Goal: Task Accomplishment & Management: Manage account settings

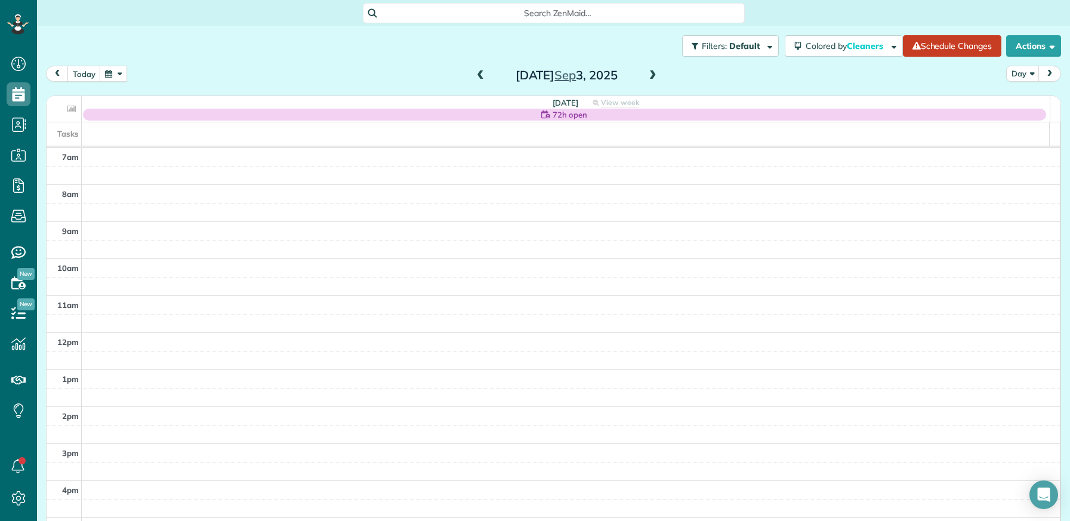
click at [478, 70] on span at bounding box center [480, 75] width 13 height 11
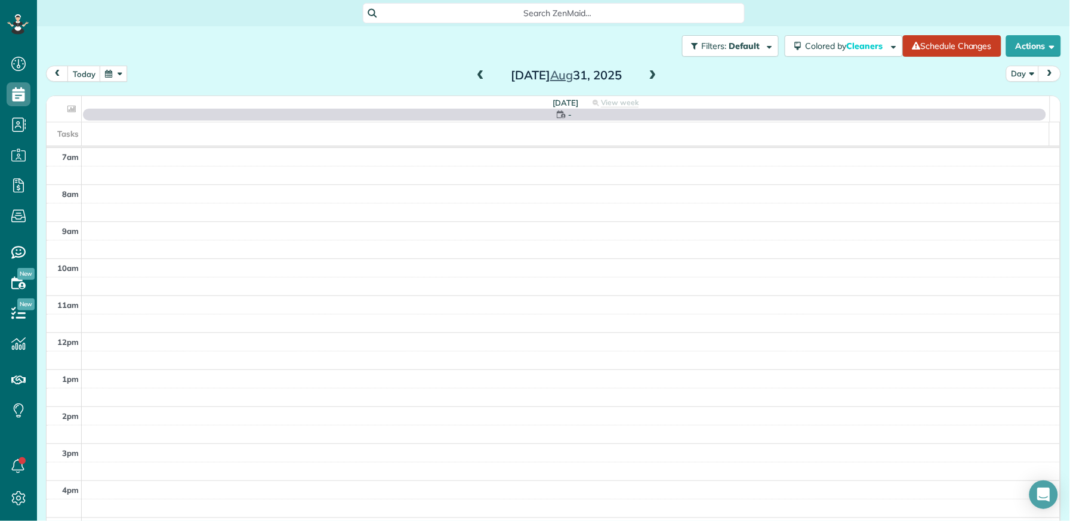
scroll to position [16, 0]
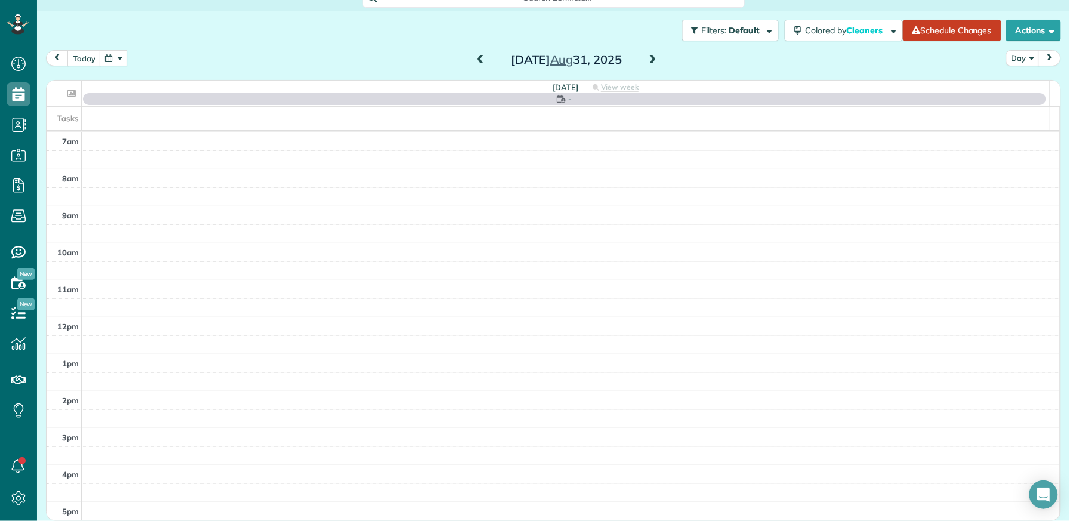
click at [479, 60] on span at bounding box center [480, 60] width 13 height 11
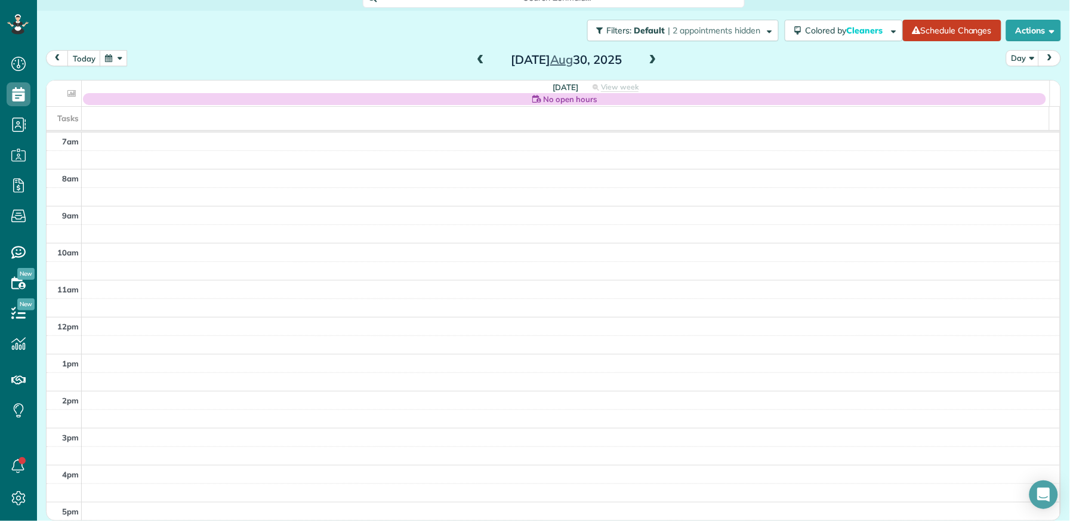
click at [478, 60] on span at bounding box center [480, 60] width 13 height 11
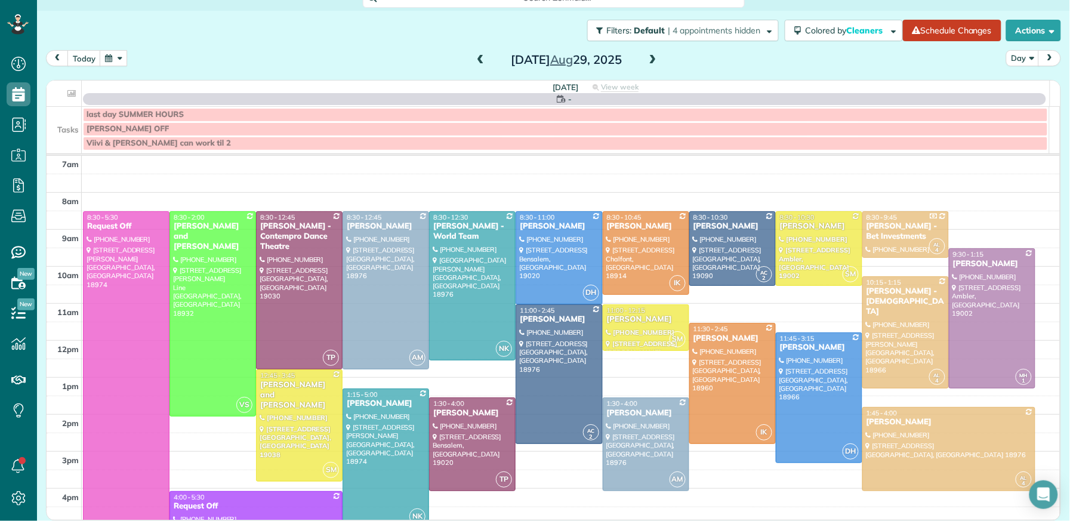
click at [478, 61] on span at bounding box center [480, 60] width 13 height 11
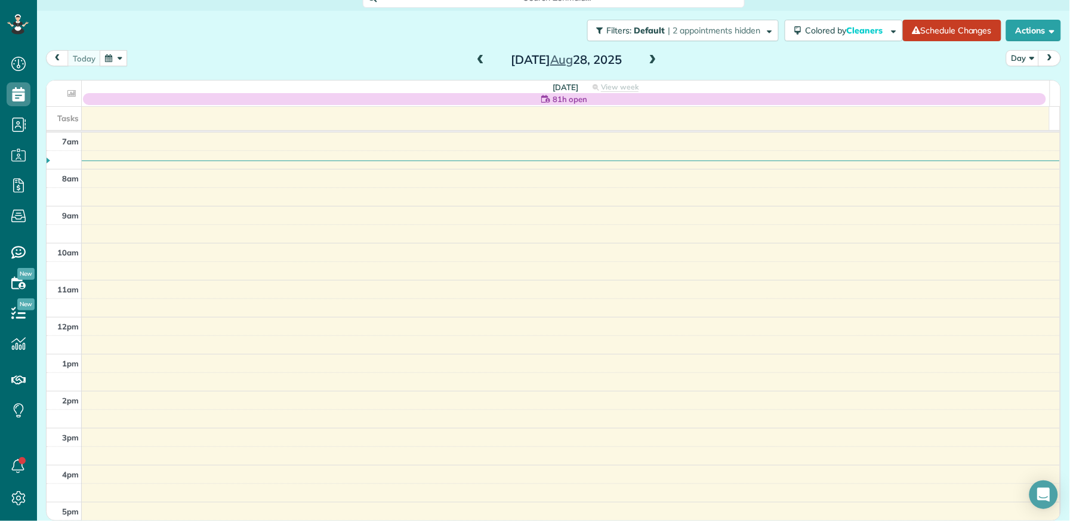
drag, startPoint x: 648, startPoint y: 59, endPoint x: 633, endPoint y: 63, distance: 16.2
click at [648, 59] on span at bounding box center [653, 60] width 13 height 11
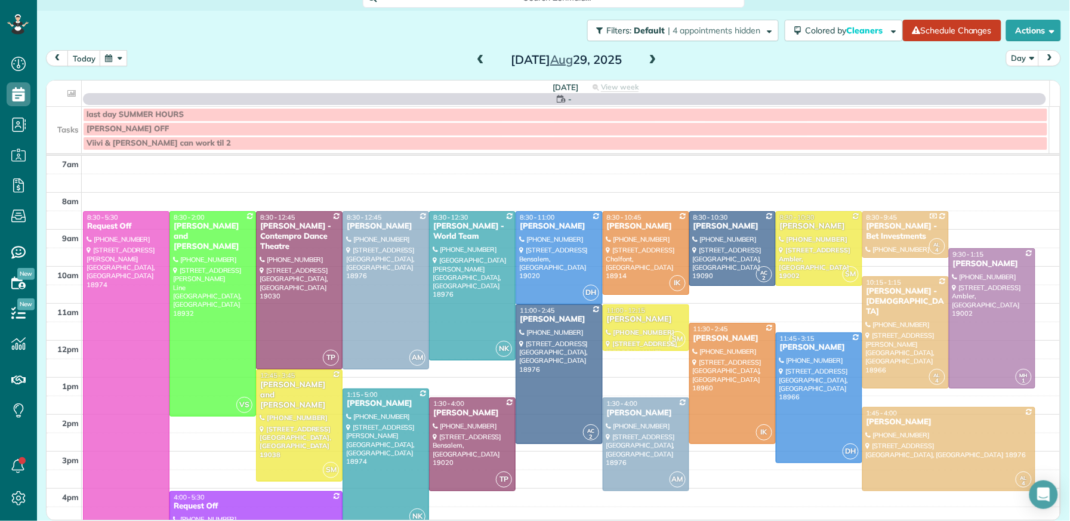
drag, startPoint x: 474, startPoint y: 55, endPoint x: 473, endPoint y: 61, distance: 6.6
click at [474, 57] on span at bounding box center [480, 60] width 13 height 11
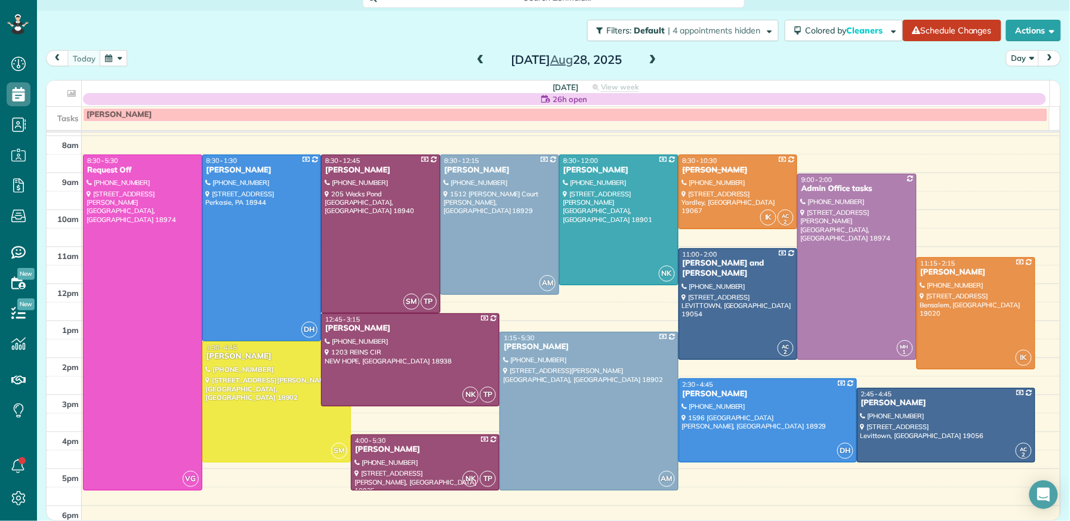
scroll to position [14, 0]
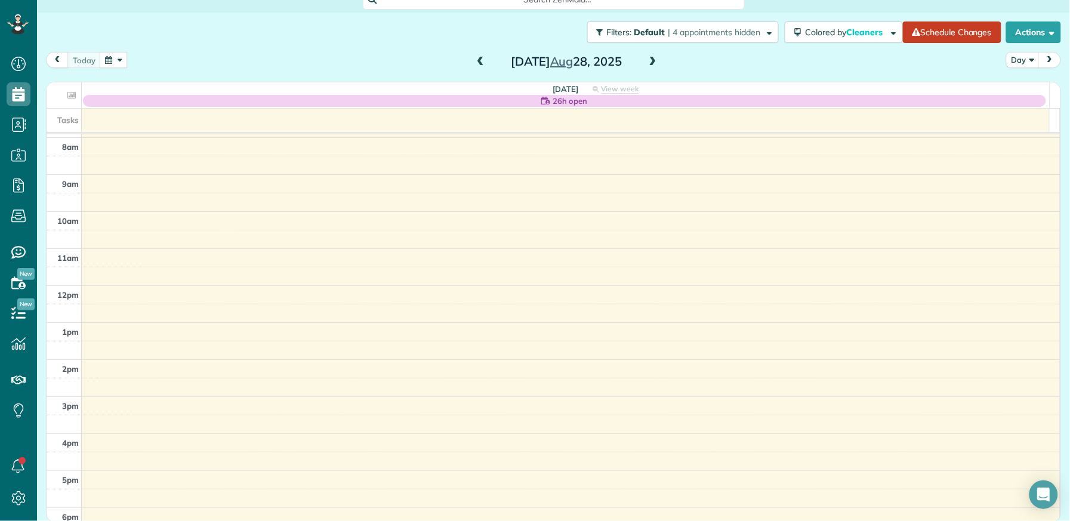
click at [651, 59] on span at bounding box center [653, 62] width 13 height 11
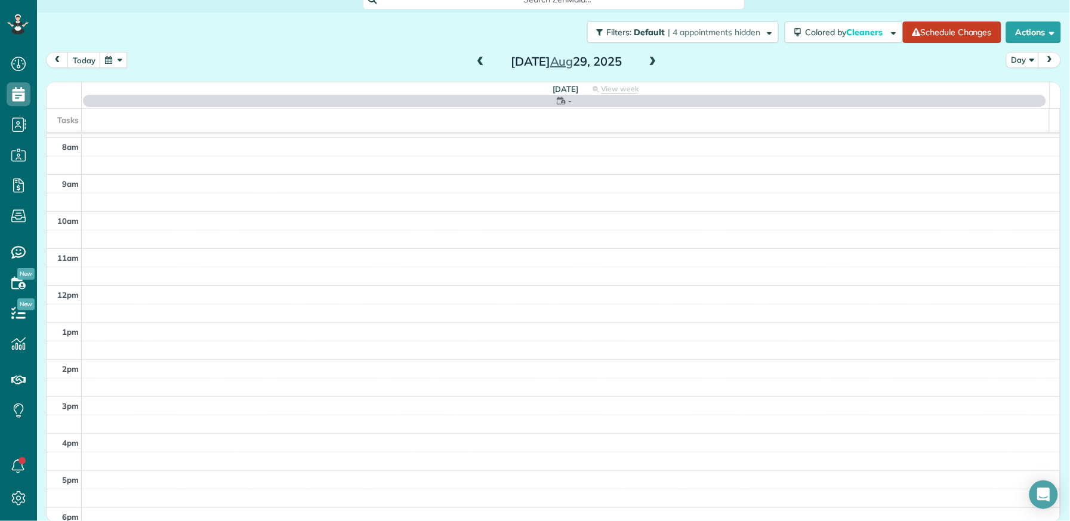
scroll to position [0, 0]
click at [477, 60] on span at bounding box center [480, 62] width 13 height 11
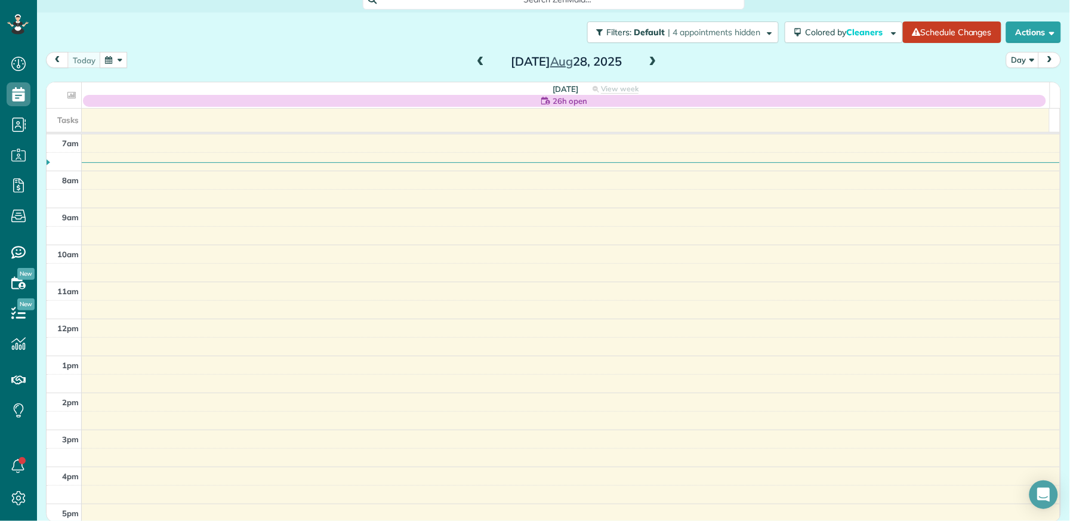
click at [653, 58] on span at bounding box center [653, 62] width 13 height 11
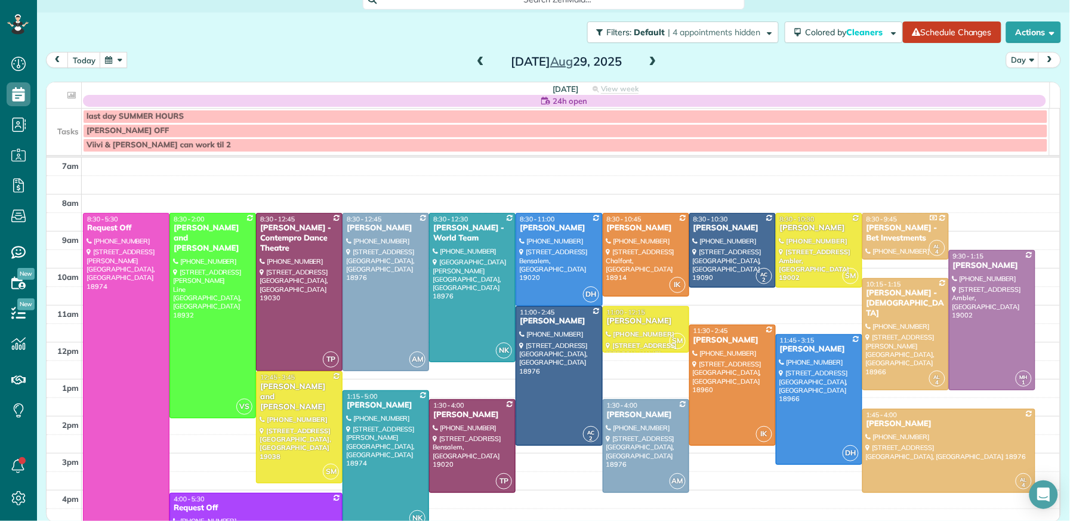
click at [479, 60] on span at bounding box center [480, 62] width 13 height 11
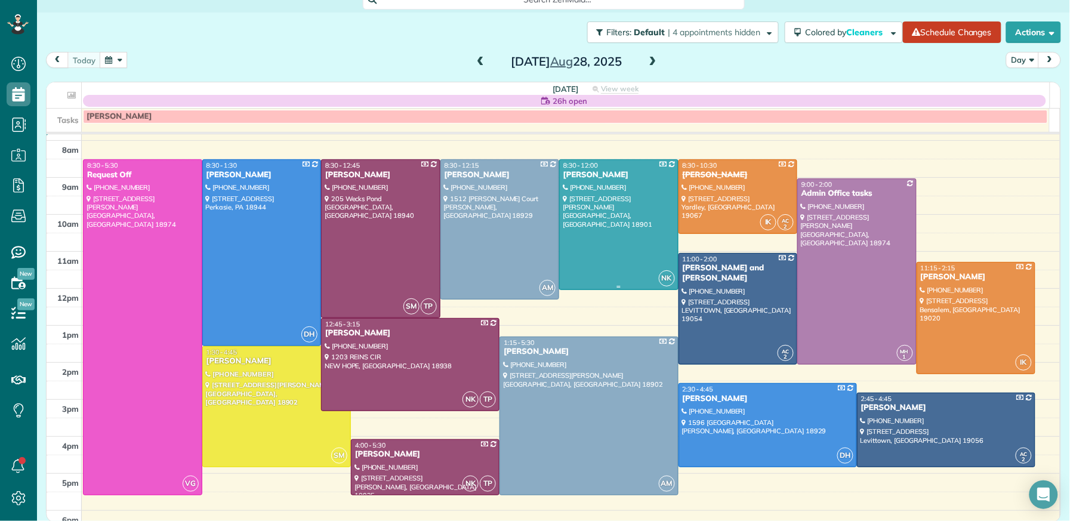
scroll to position [33, 0]
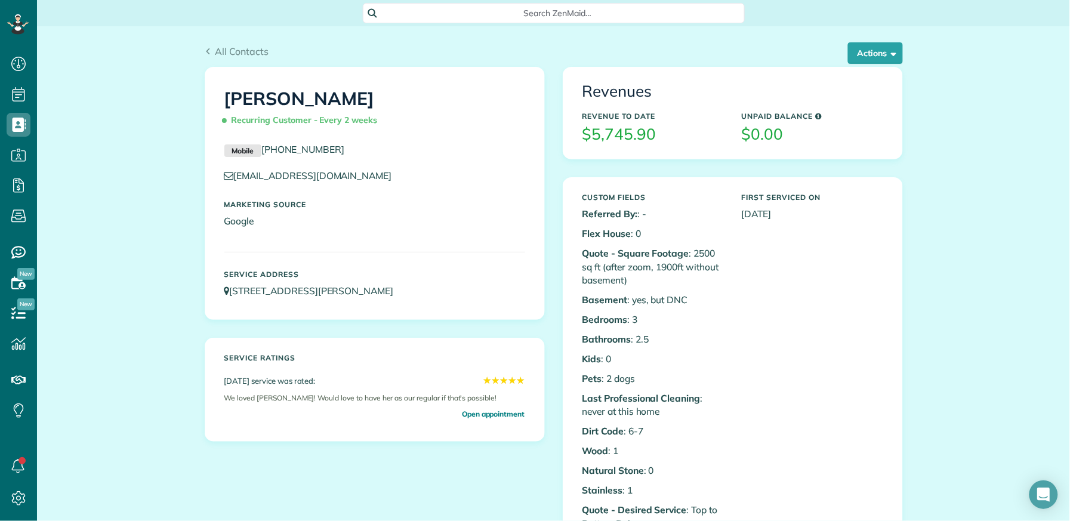
scroll to position [5, 5]
click at [875, 57] on button "Actions" at bounding box center [875, 52] width 55 height 21
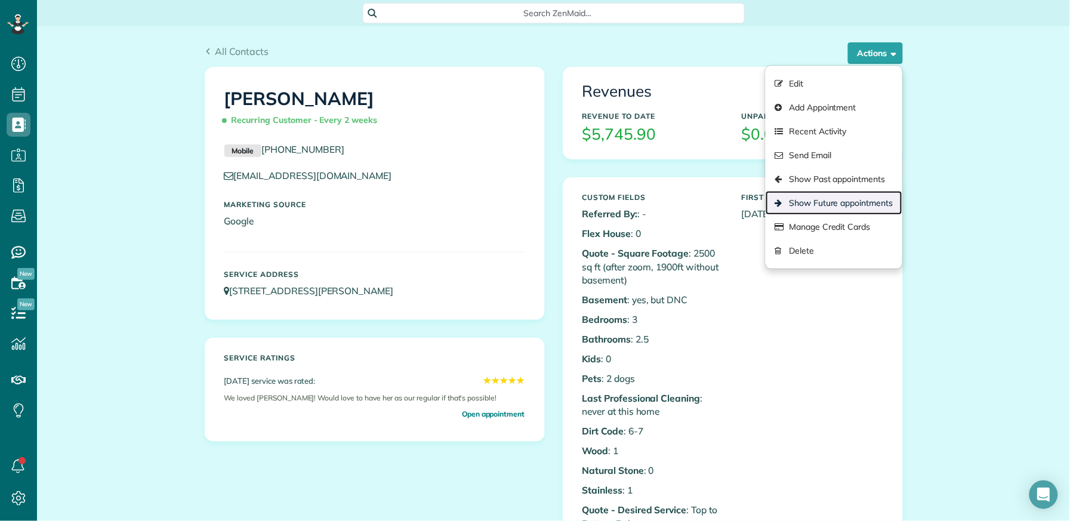
click at [816, 206] on link "Show Future appointments" at bounding box center [834, 203] width 136 height 24
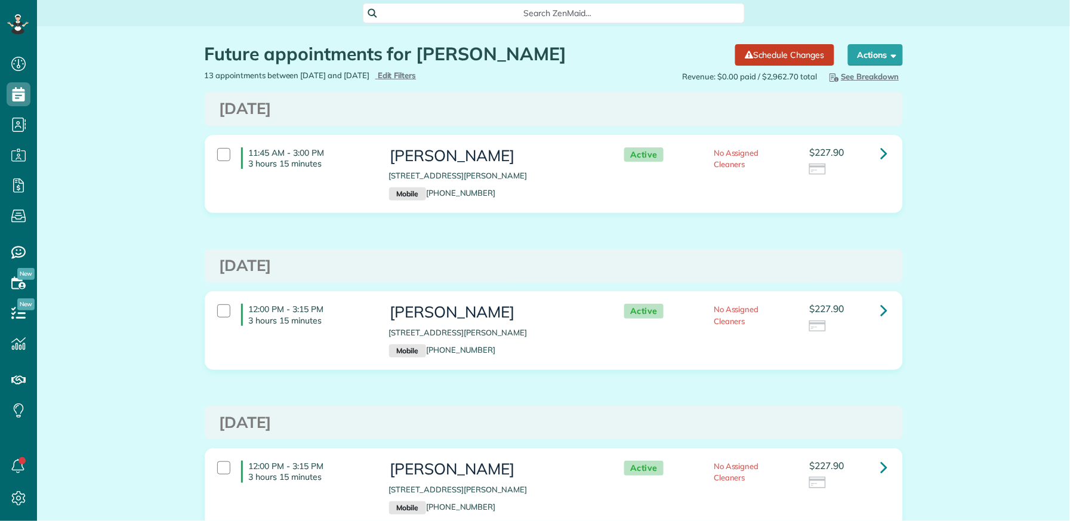
scroll to position [5, 5]
click at [873, 151] on link at bounding box center [885, 153] width 24 height 24
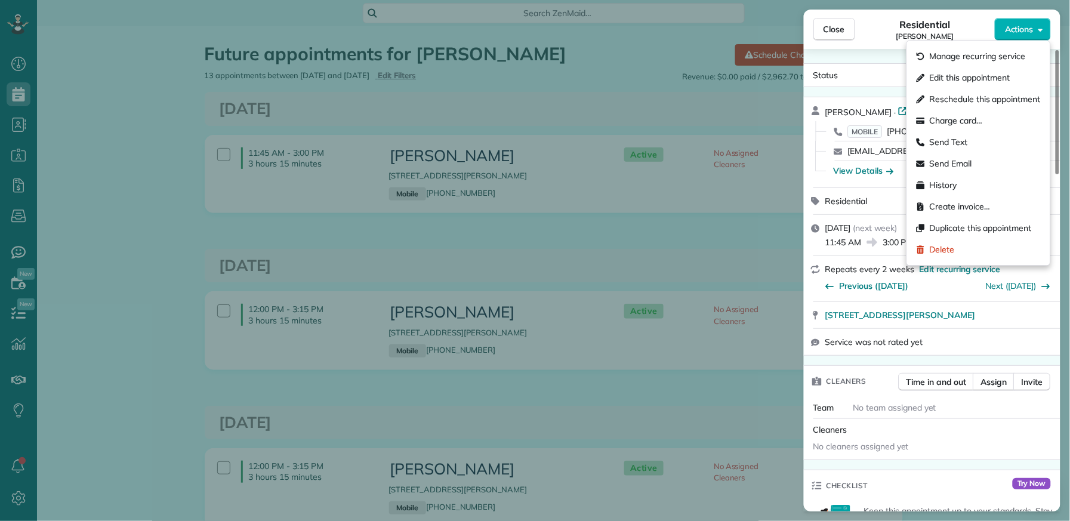
click at [1025, 33] on span "Actions" at bounding box center [1019, 29] width 29 height 12
click at [879, 61] on div "Status Active Brittany Bayer · Open profile MOBILE (215) 499-7294 Copy bayer.br…" at bounding box center [932, 280] width 257 height 463
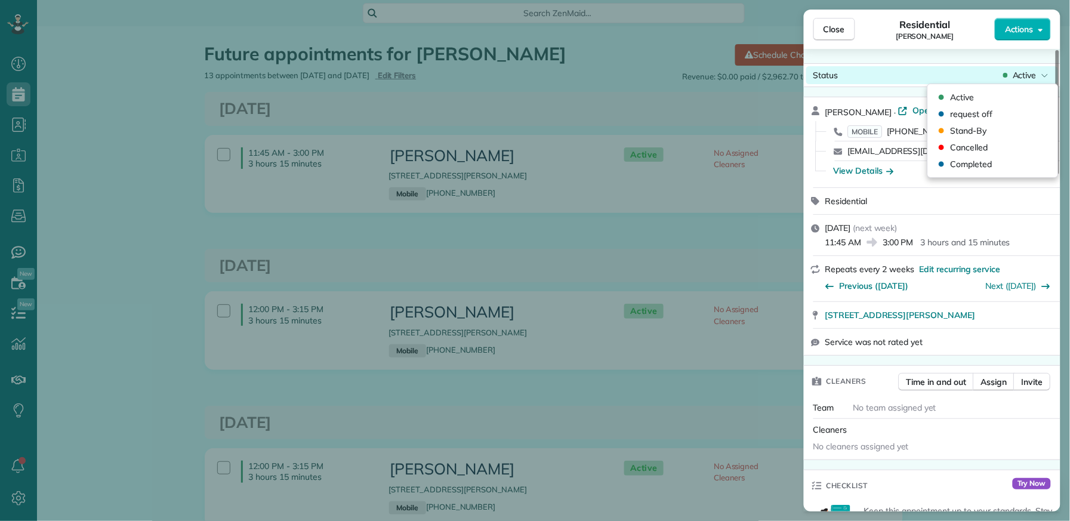
click at [1022, 79] on span "Active" at bounding box center [1025, 75] width 24 height 12
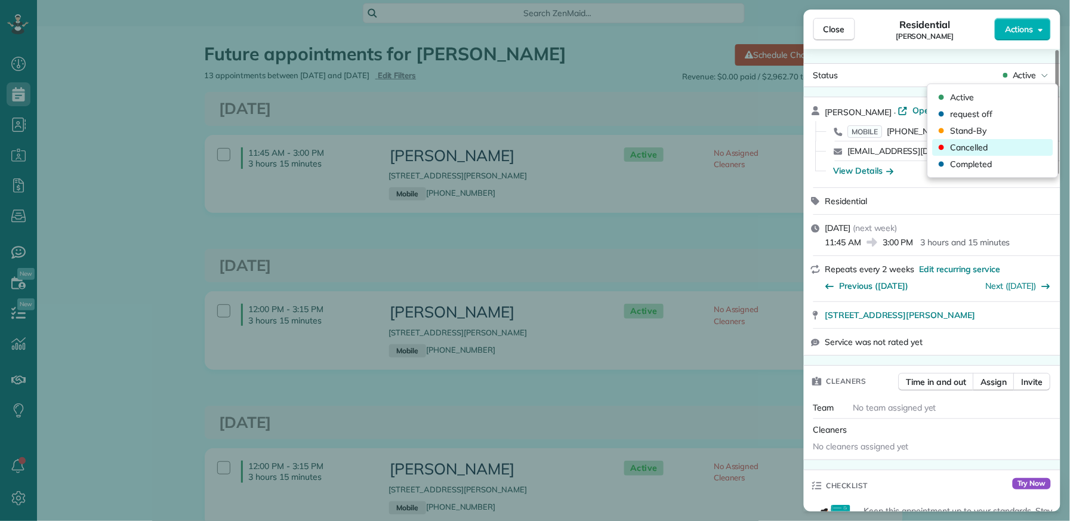
click at [998, 144] on div "Cancelled" at bounding box center [993, 147] width 121 height 17
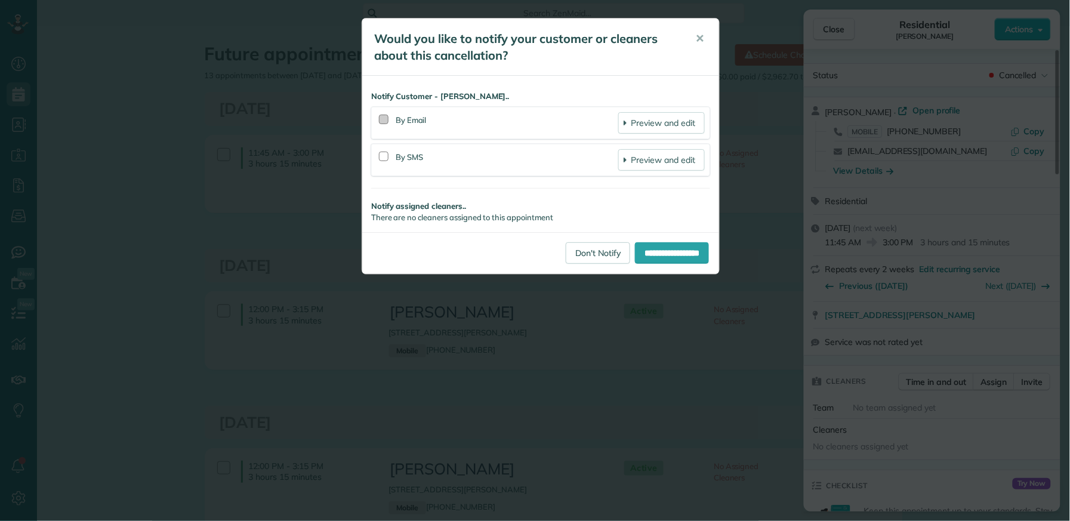
click at [386, 122] on div at bounding box center [384, 120] width 10 height 10
click at [671, 125] on link "Preview and edit" at bounding box center [662, 122] width 87 height 21
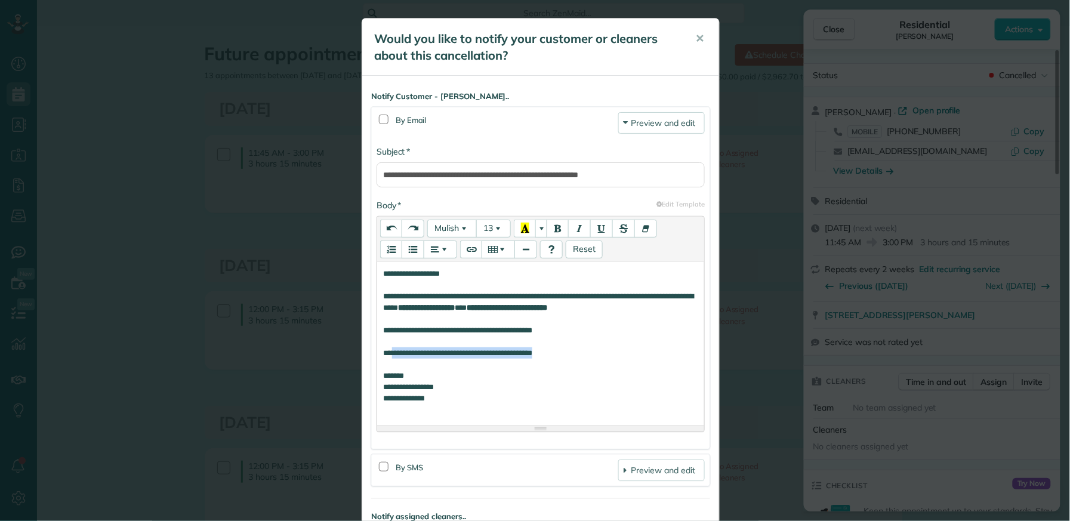
drag, startPoint x: 576, startPoint y: 352, endPoint x: 395, endPoint y: 356, distance: 181.0
click at [394, 356] on div "**********" at bounding box center [540, 352] width 315 height 11
drag, startPoint x: 534, startPoint y: 355, endPoint x: 545, endPoint y: 366, distance: 14.8
click at [534, 355] on div "**********" at bounding box center [540, 352] width 315 height 11
drag, startPoint x: 522, startPoint y: 353, endPoint x: 526, endPoint y: 370, distance: 16.5
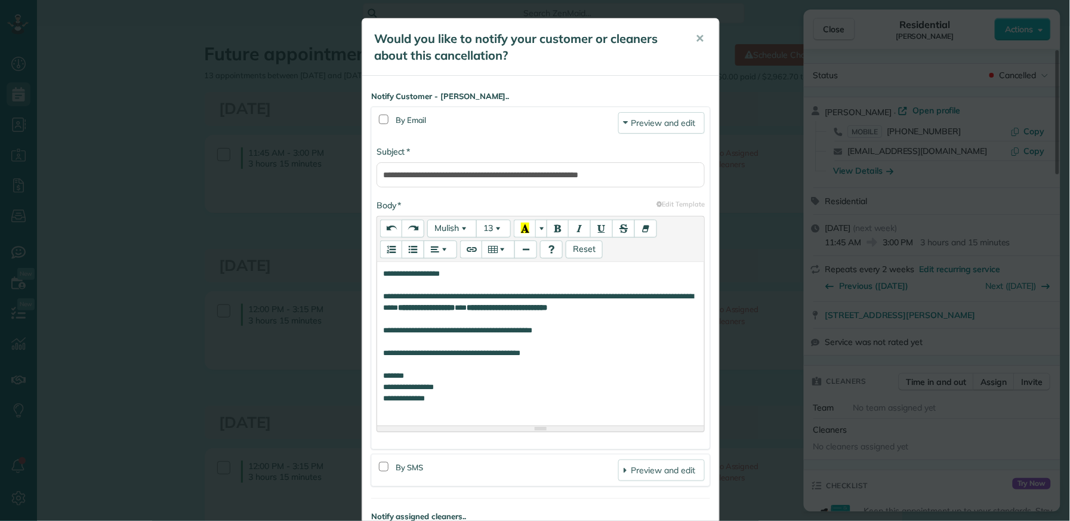
click at [522, 354] on div "**********" at bounding box center [540, 352] width 315 height 11
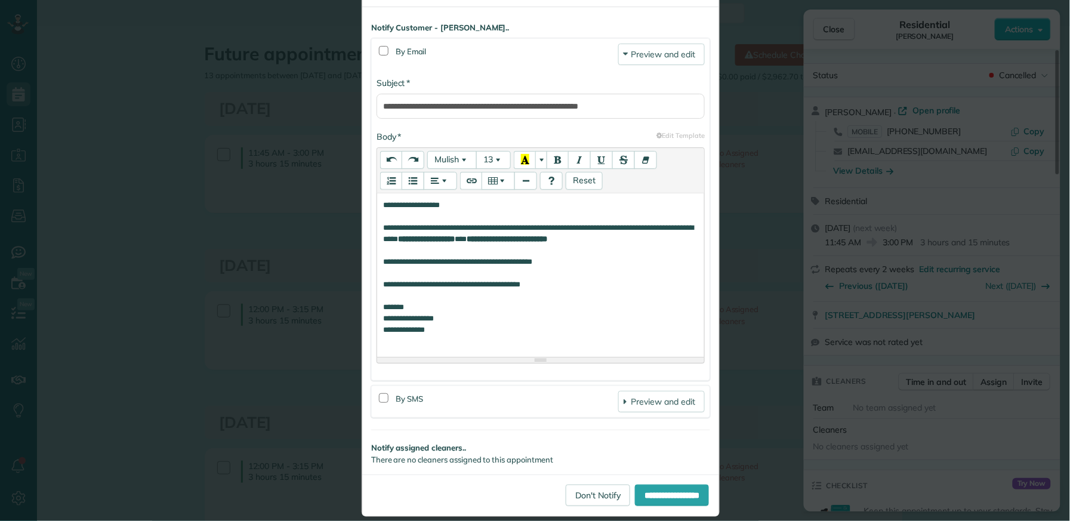
scroll to position [79, 0]
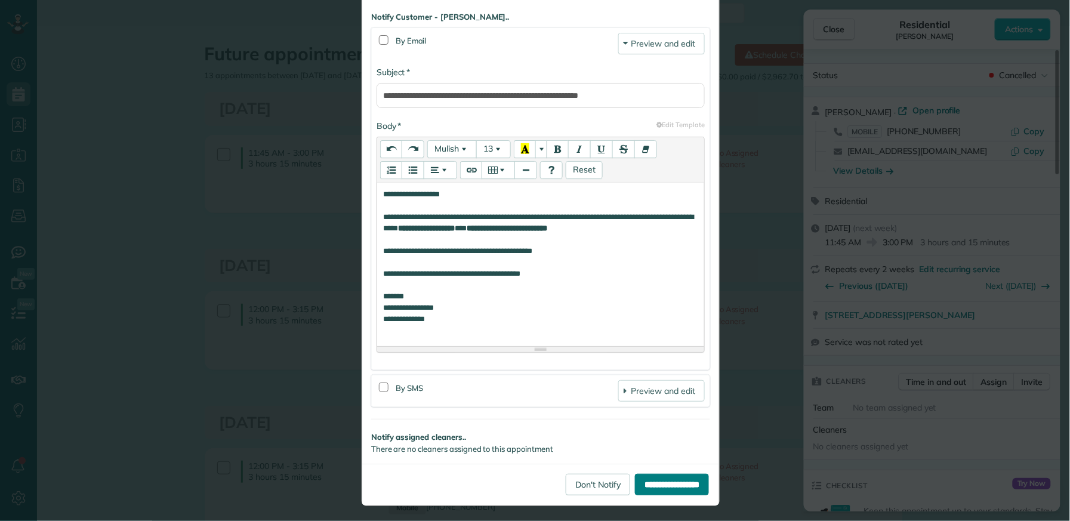
click at [672, 491] on input "**********" at bounding box center [672, 484] width 74 height 21
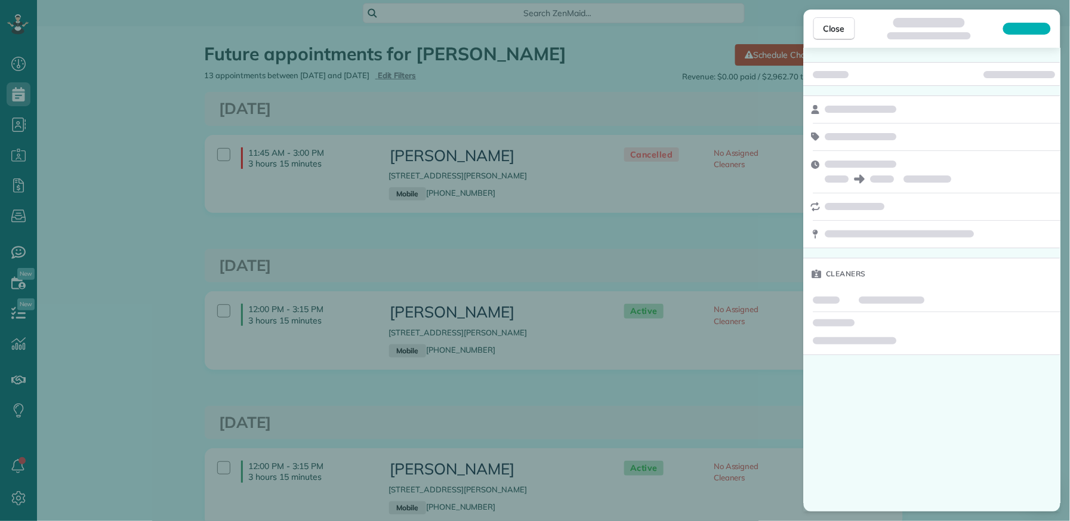
scroll to position [5, 5]
click at [832, 31] on span "Close" at bounding box center [834, 29] width 21 height 12
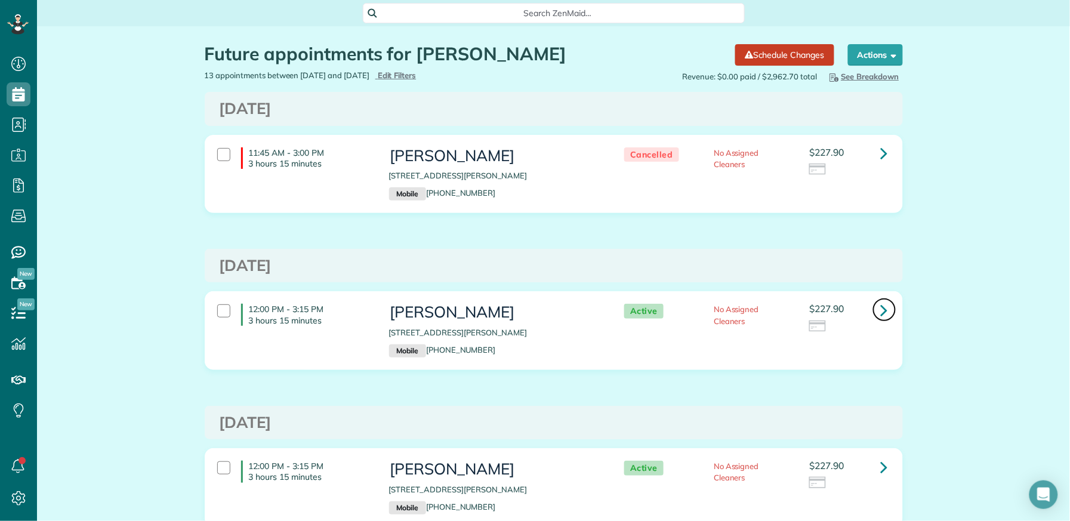
click at [881, 310] on icon at bounding box center [884, 310] width 7 height 21
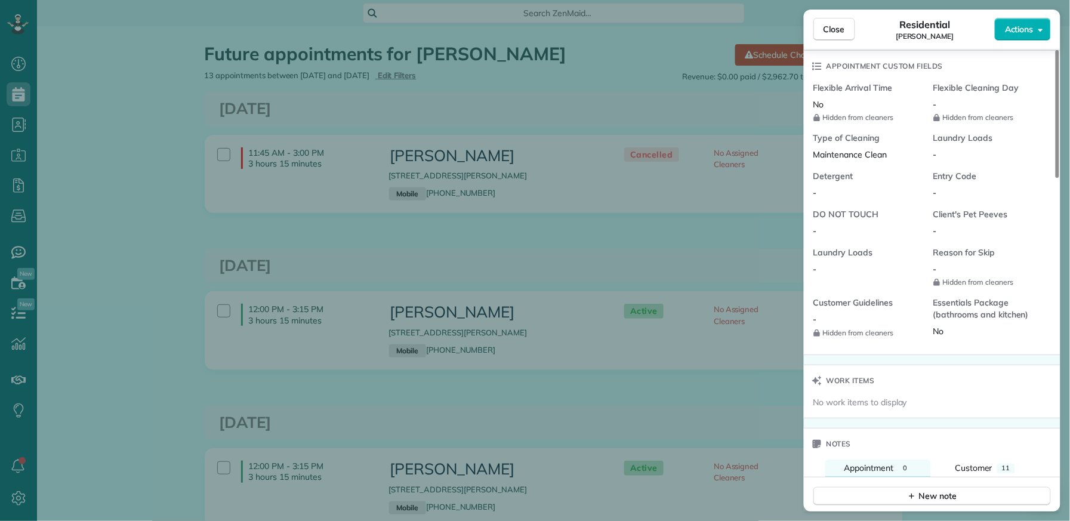
scroll to position [1009, 0]
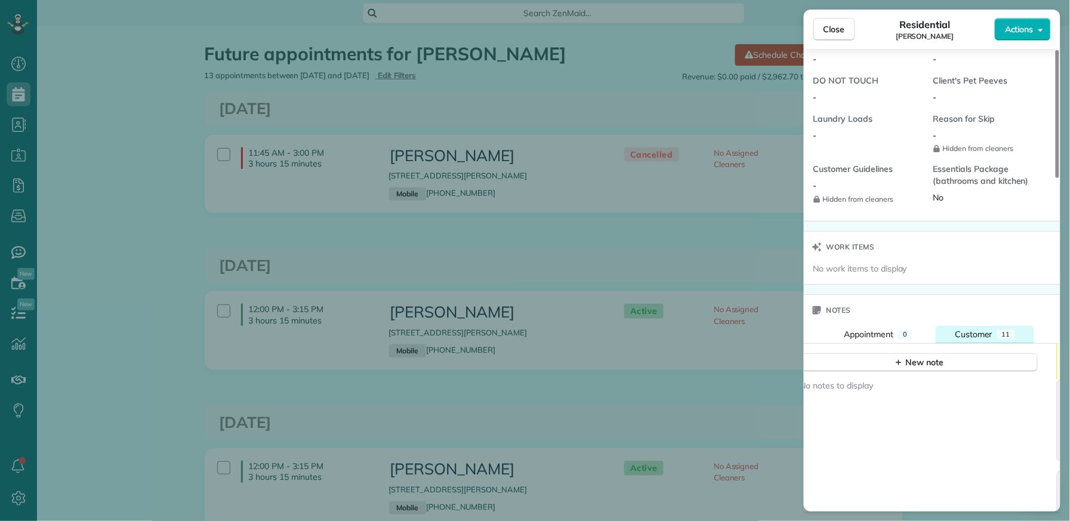
click at [974, 340] on span "Customer" at bounding box center [974, 334] width 38 height 11
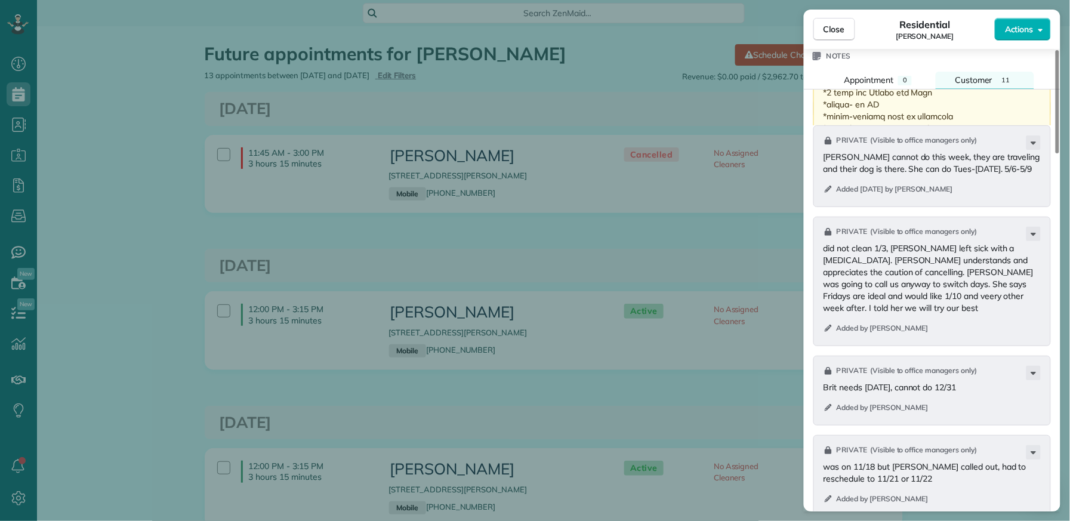
scroll to position [1458, 0]
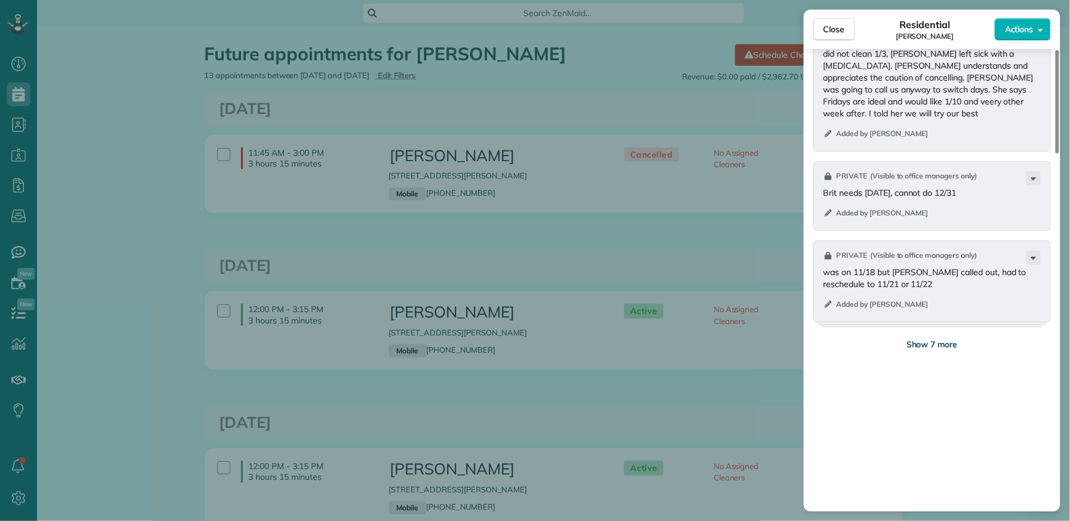
click at [931, 350] on span "Show 7 more" at bounding box center [932, 345] width 51 height 12
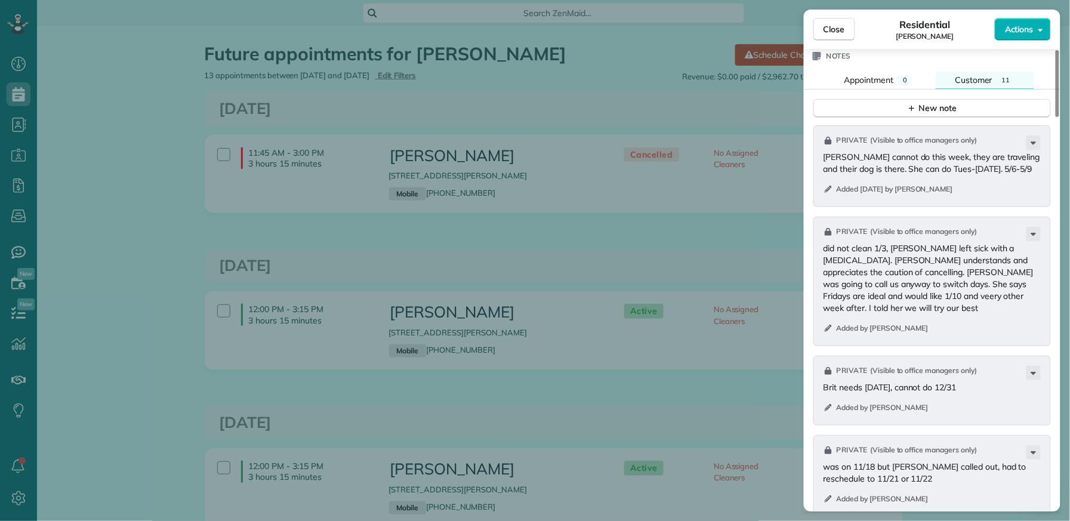
scroll to position [1260, 0]
click at [916, 116] on icon "button" at bounding box center [913, 111] width 10 height 10
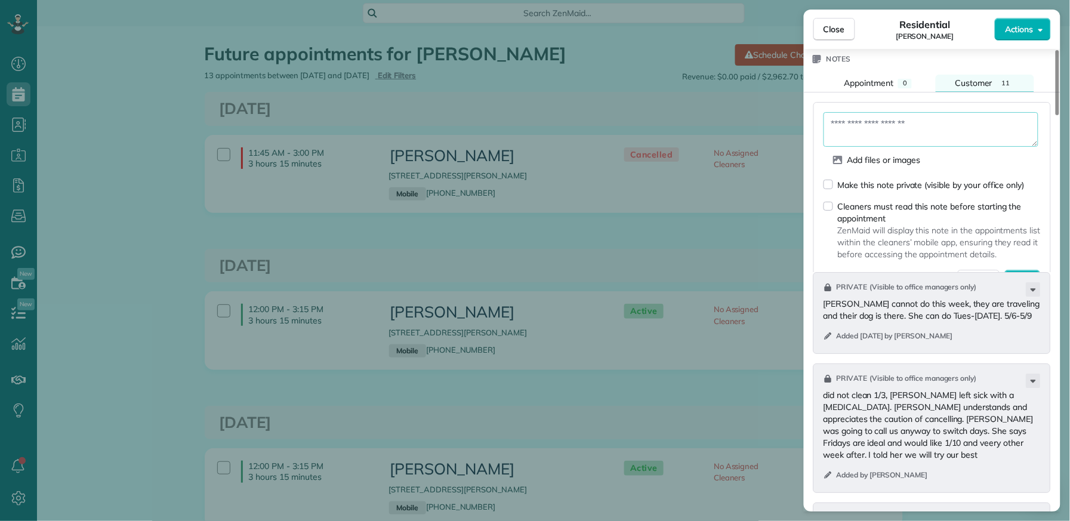
click at [894, 131] on textarea at bounding box center [931, 129] width 215 height 35
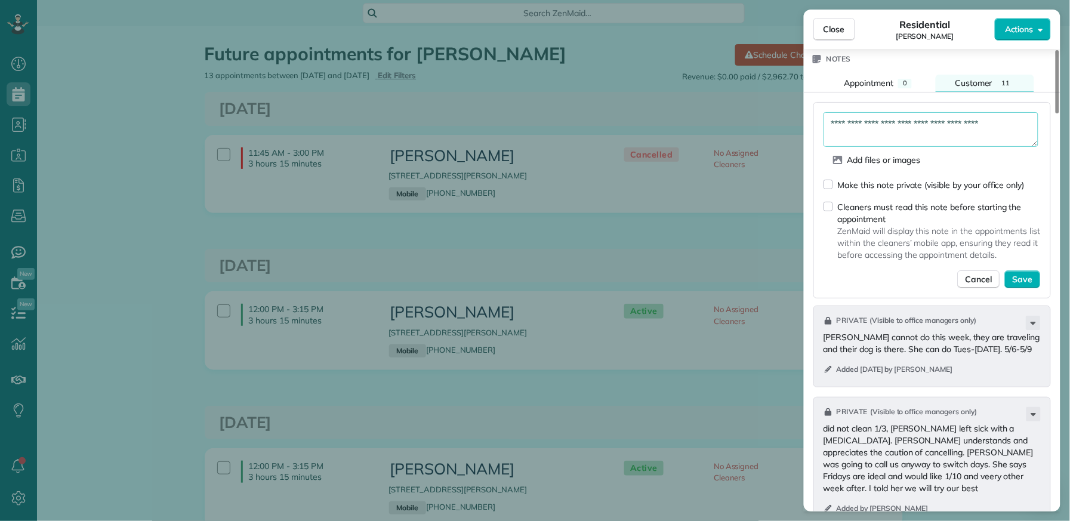
drag, startPoint x: 938, startPoint y: 130, endPoint x: 939, endPoint y: 137, distance: 6.6
click at [938, 130] on textarea "**********" at bounding box center [931, 129] width 215 height 35
type textarea "**********"
click at [1025, 284] on span "Save" at bounding box center [1023, 279] width 20 height 12
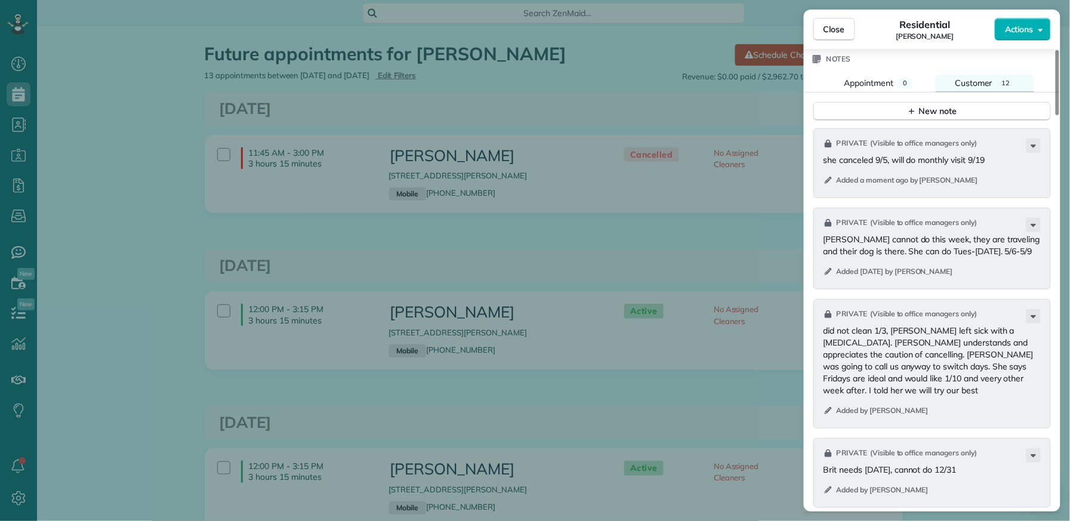
drag, startPoint x: 836, startPoint y: 38, endPoint x: 678, endPoint y: 96, distance: 168.5
click at [835, 39] on button "Close" at bounding box center [835, 29] width 42 height 23
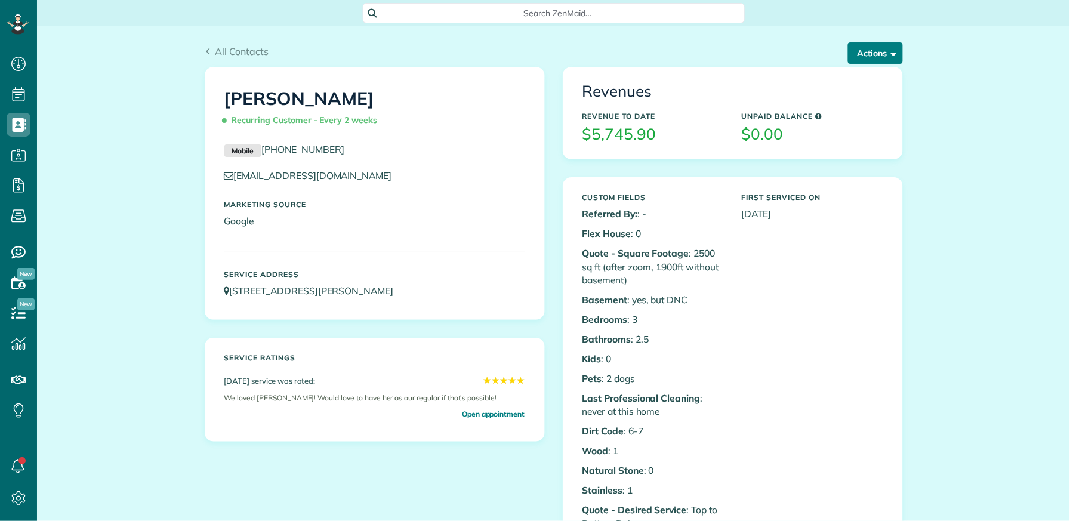
scroll to position [5, 5]
click at [865, 46] on button "Actions" at bounding box center [875, 52] width 55 height 21
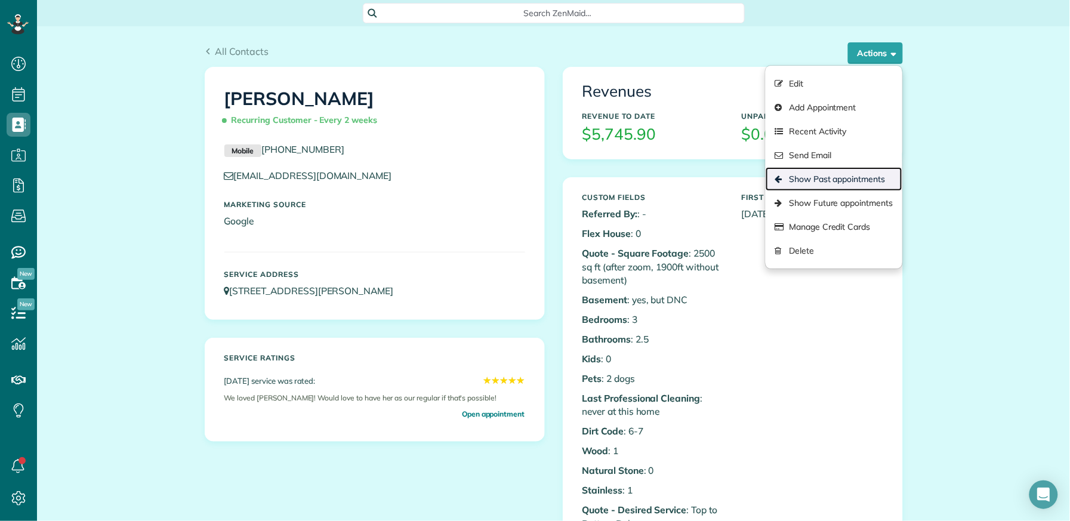
click at [856, 171] on link "Show Past appointments" at bounding box center [834, 179] width 136 height 24
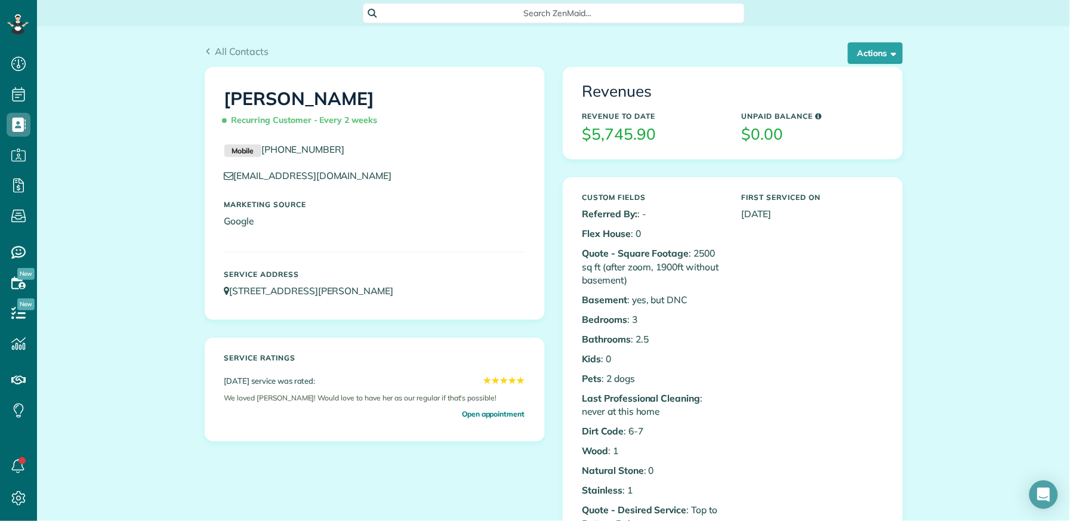
scroll to position [5, 5]
click at [862, 52] on button "Actions" at bounding box center [875, 52] width 55 height 21
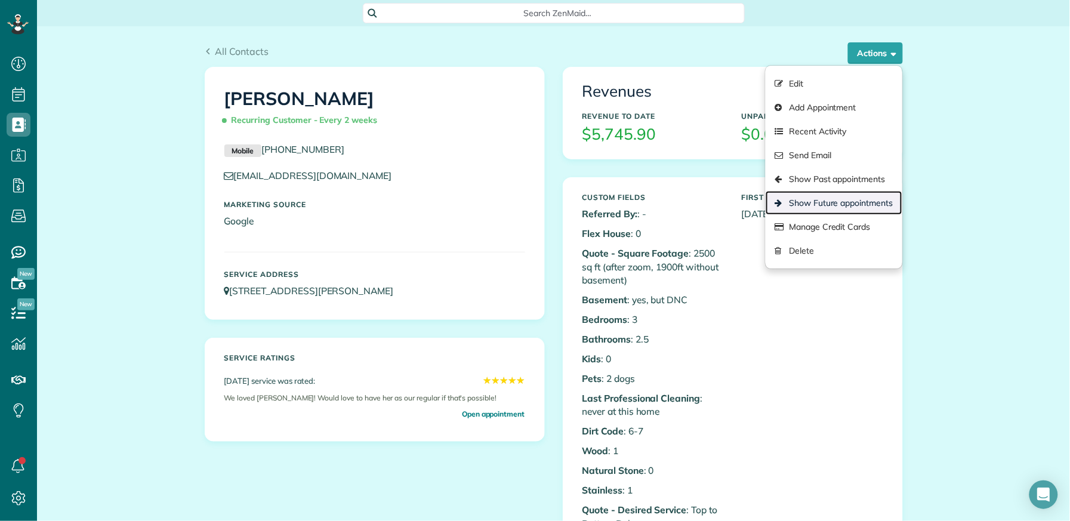
click at [839, 201] on link "Show Future appointments" at bounding box center [834, 203] width 136 height 24
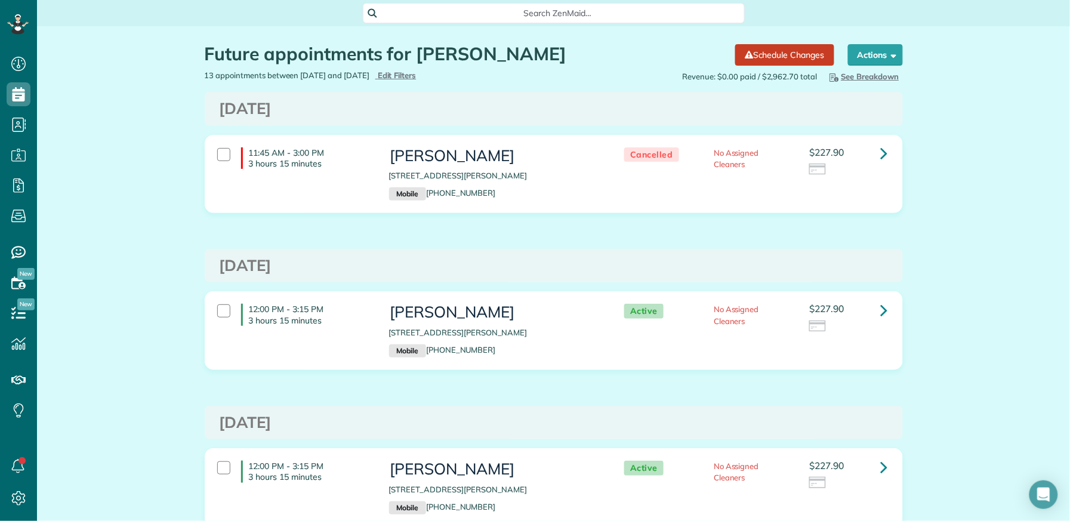
scroll to position [5, 5]
click at [881, 308] on icon at bounding box center [884, 310] width 7 height 21
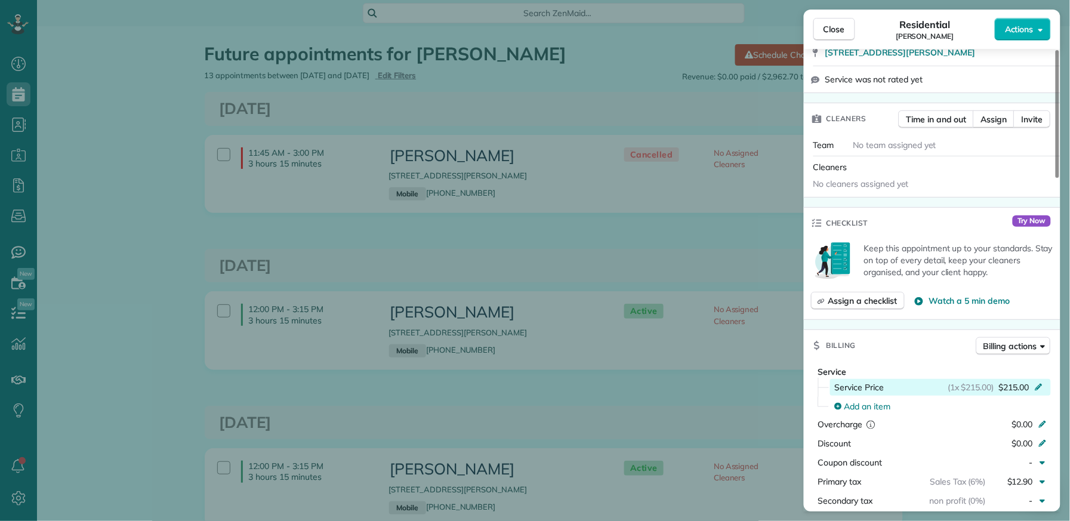
scroll to position [393, 0]
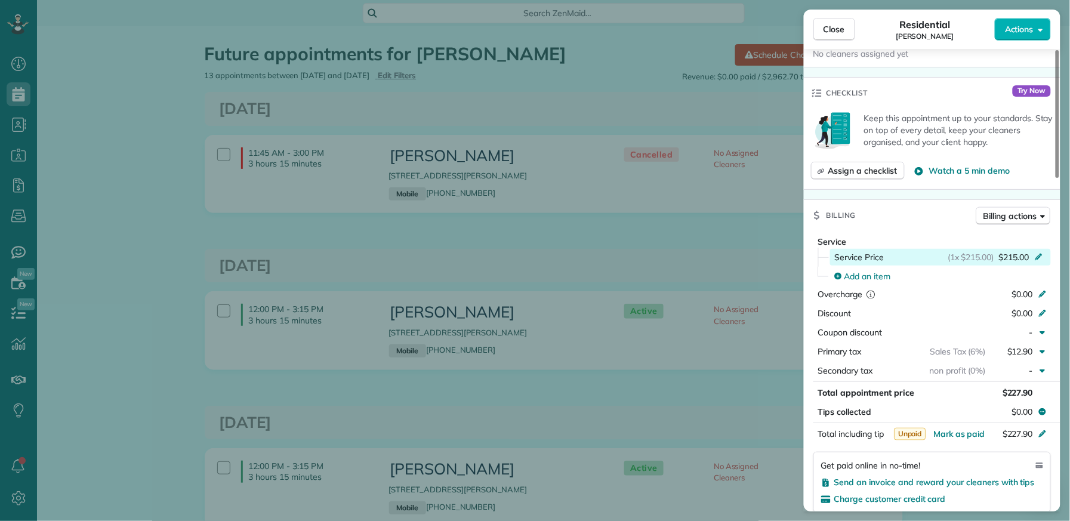
click at [1008, 257] on span "$215.00" at bounding box center [1014, 257] width 30 height 12
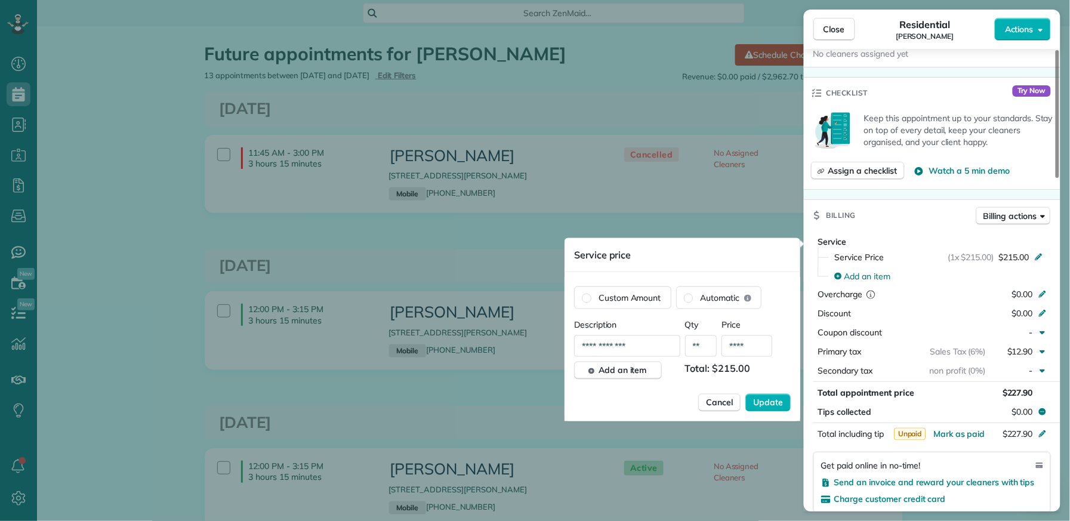
drag, startPoint x: 753, startPoint y: 346, endPoint x: 727, endPoint y: 350, distance: 27.3
click at [727, 350] on input "****" at bounding box center [747, 346] width 51 height 21
type input "**"
click at [768, 399] on span "Update" at bounding box center [768, 403] width 30 height 12
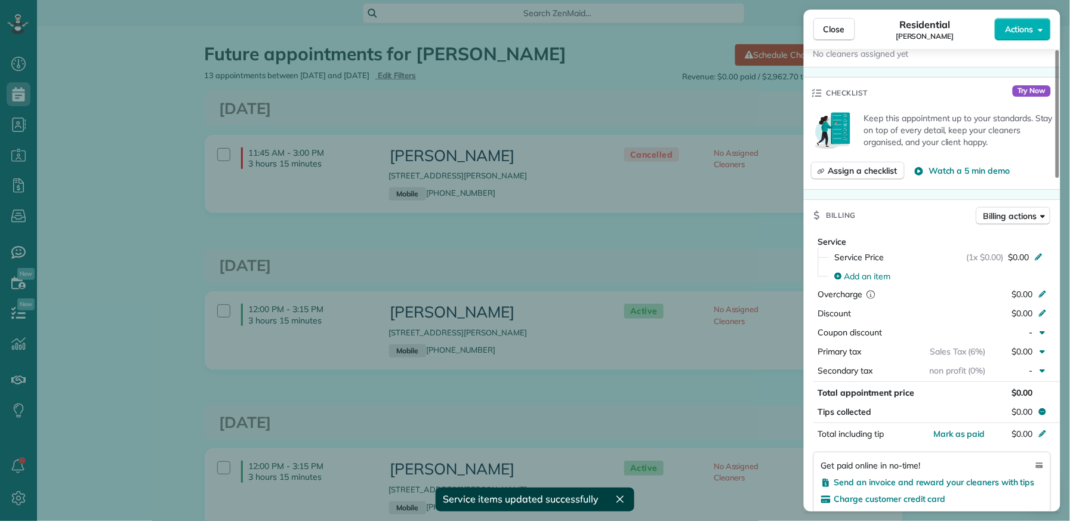
drag, startPoint x: 845, startPoint y: 30, endPoint x: 832, endPoint y: 325, distance: 295.2
click at [845, 32] on span "Close" at bounding box center [834, 29] width 21 height 12
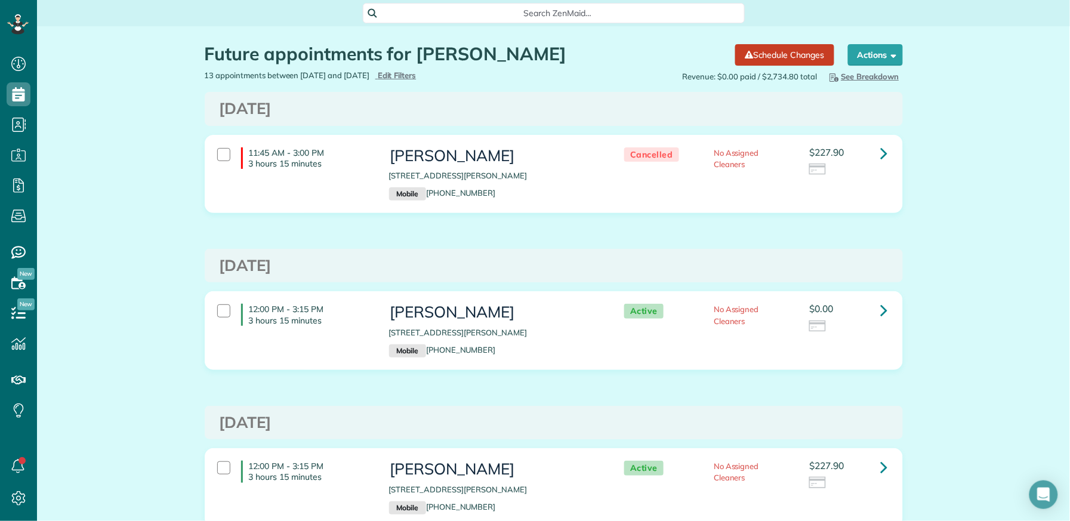
scroll to position [5, 5]
click at [881, 312] on icon at bounding box center [884, 310] width 7 height 21
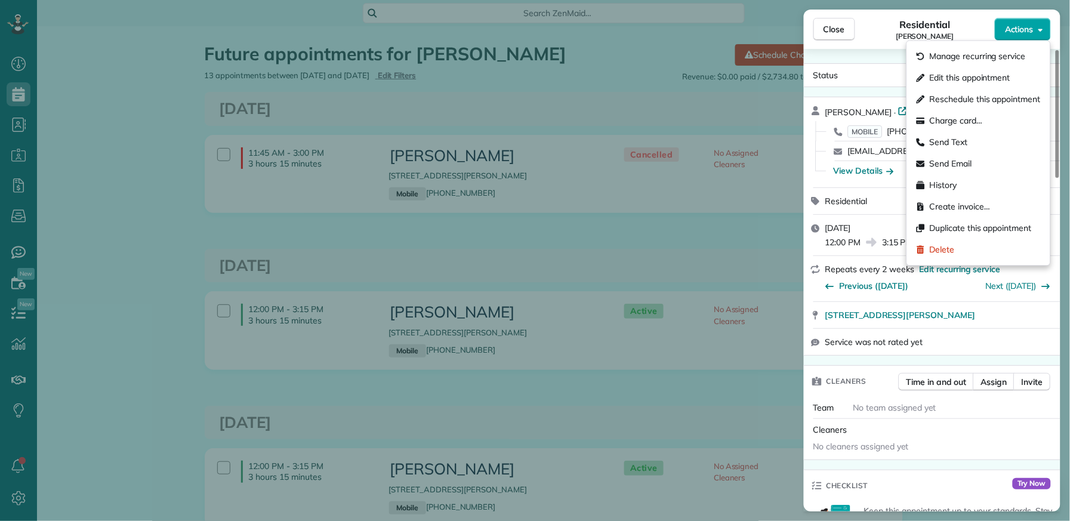
click at [1036, 29] on button "Actions" at bounding box center [1023, 29] width 56 height 23
click at [979, 79] on span "Edit this appointment" at bounding box center [970, 78] width 81 height 12
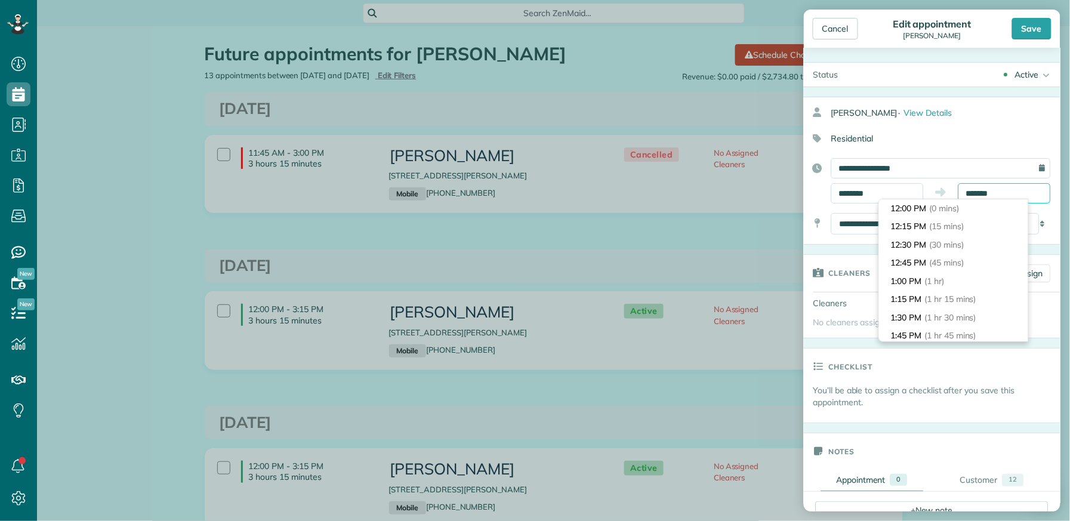
click at [967, 194] on input "*******" at bounding box center [1005, 193] width 93 height 20
type input "*******"
click at [924, 285] on li "4:00 PM (4 hrs)" at bounding box center [953, 281] width 149 height 19
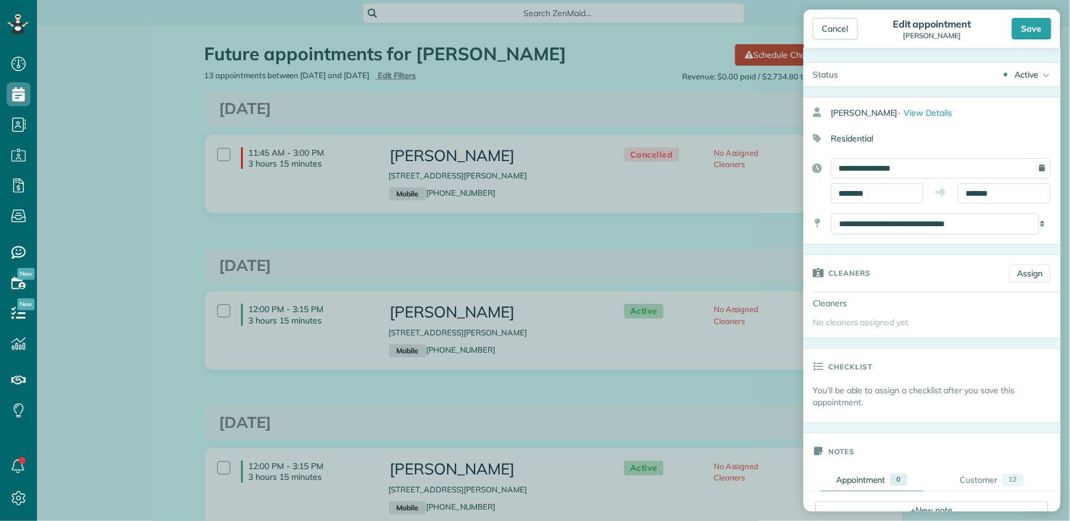
drag, startPoint x: 1029, startPoint y: 25, endPoint x: 1006, endPoint y: 140, distance: 117.0
click at [1029, 26] on div "Save" at bounding box center [1032, 28] width 39 height 21
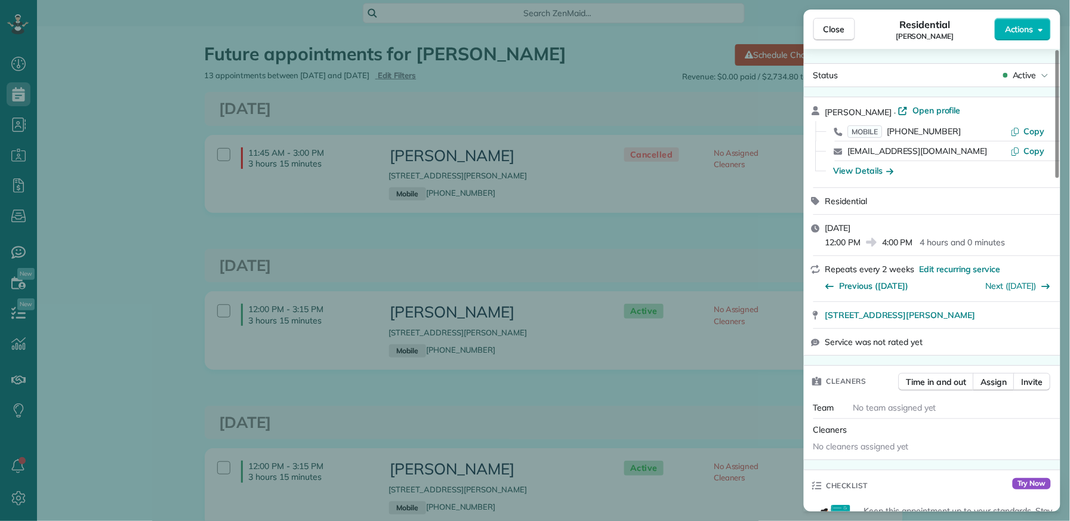
drag, startPoint x: 854, startPoint y: 35, endPoint x: 780, endPoint y: 436, distance: 408.0
click at [854, 36] on button "Close" at bounding box center [835, 29] width 42 height 23
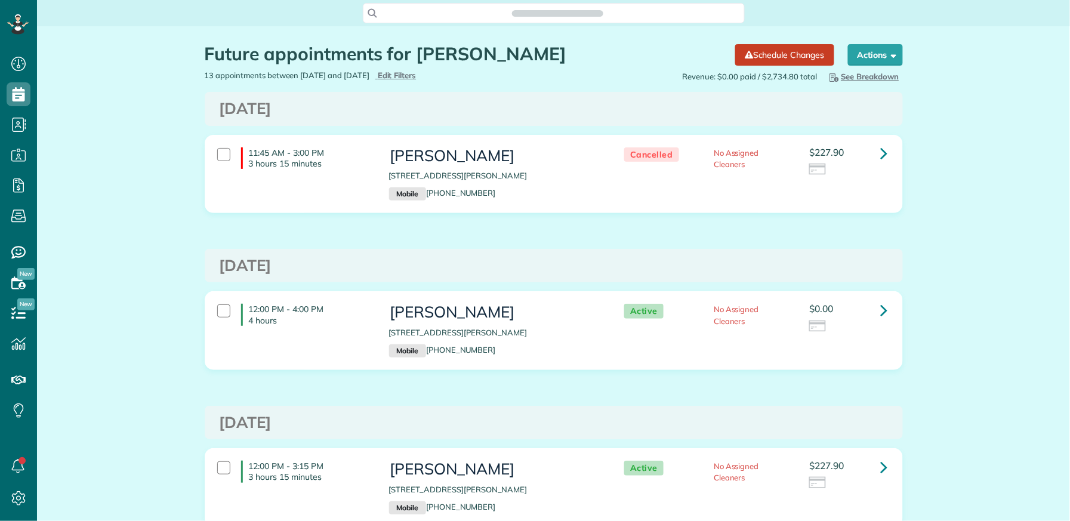
scroll to position [5, 5]
